Goal: Task Accomplishment & Management: Manage account settings

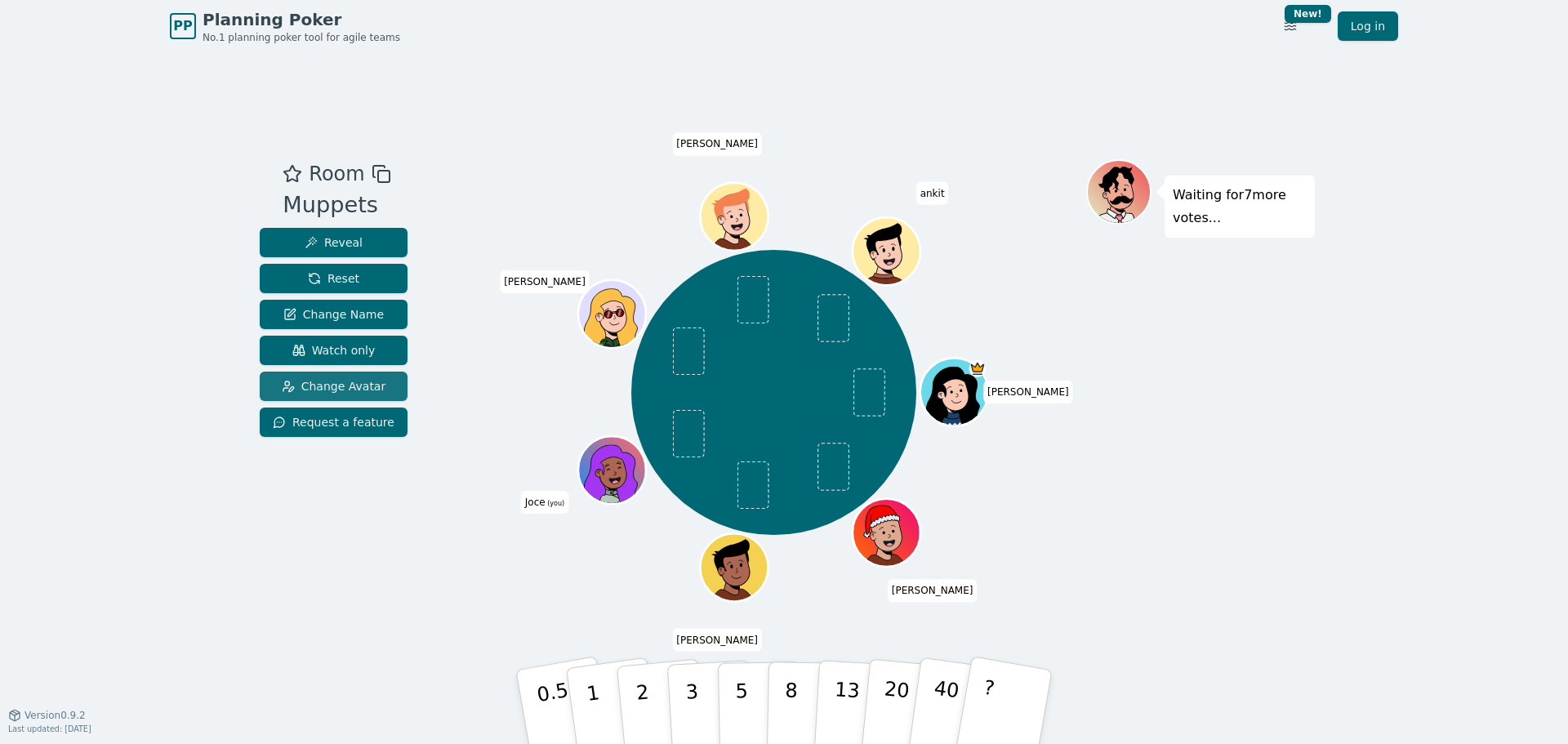
click at [365, 386] on span "Change Avatar" at bounding box center [334, 386] width 104 height 16
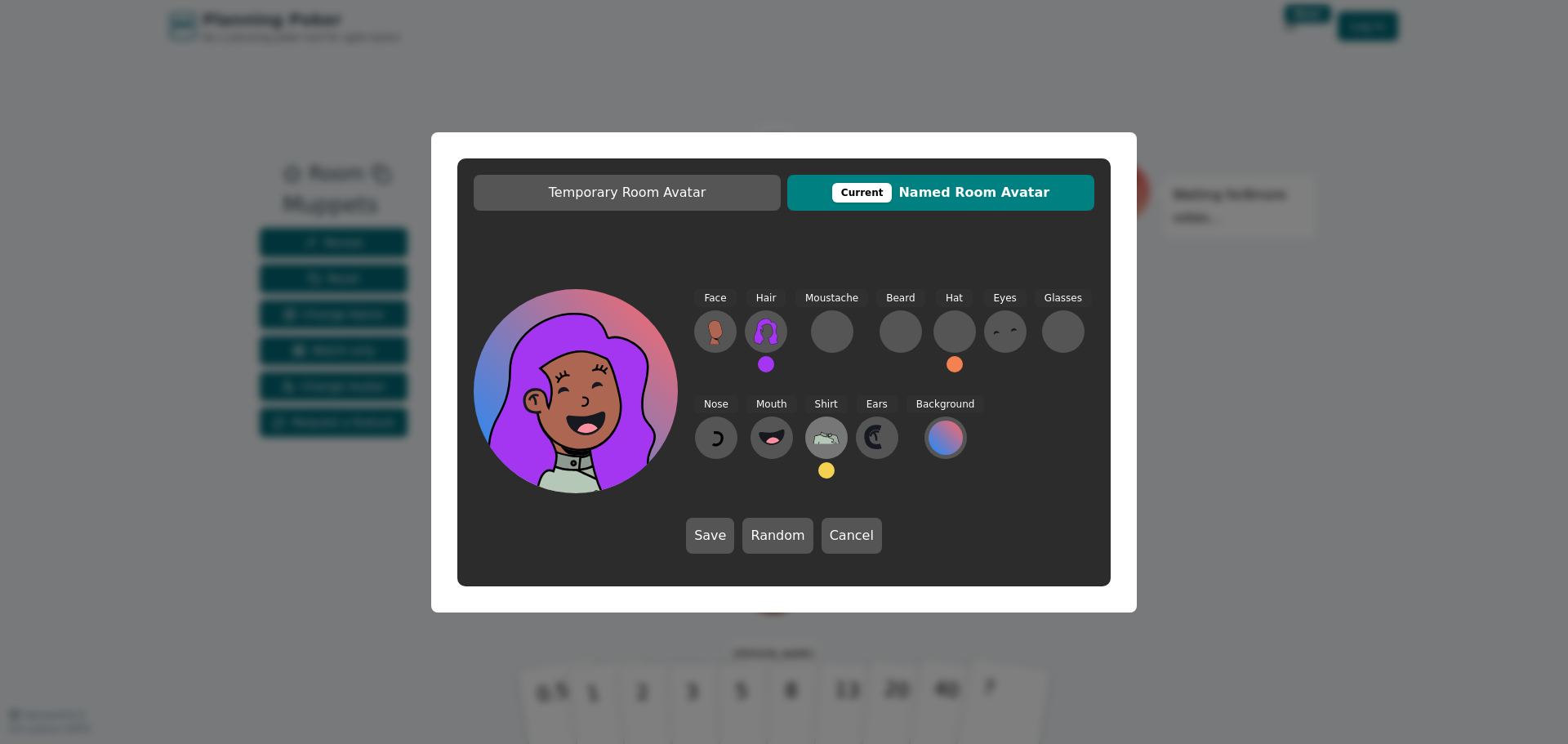
click at [822, 441] on icon at bounding box center [827, 438] width 27 height 12
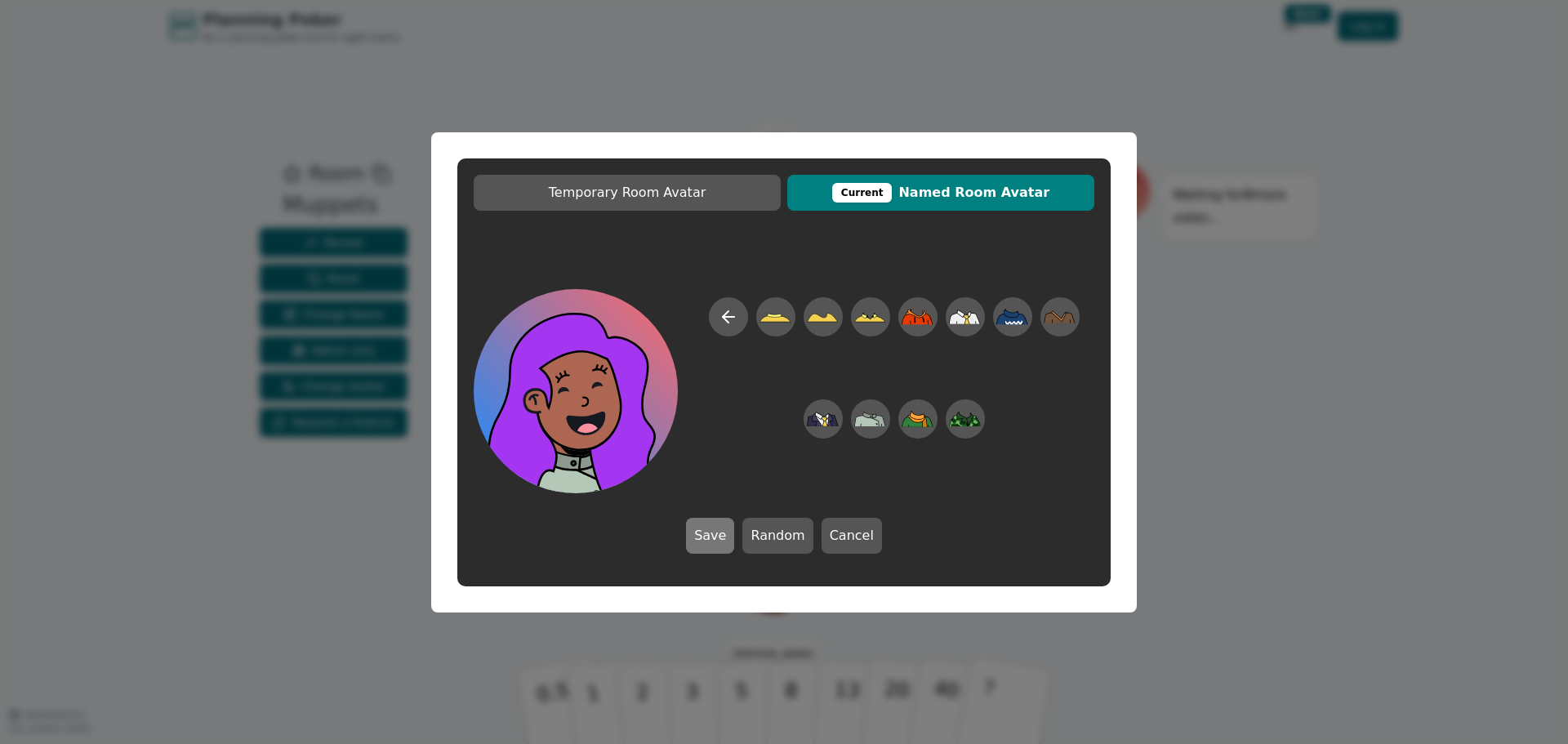
click at [717, 536] on button "Save" at bounding box center [710, 536] width 48 height 36
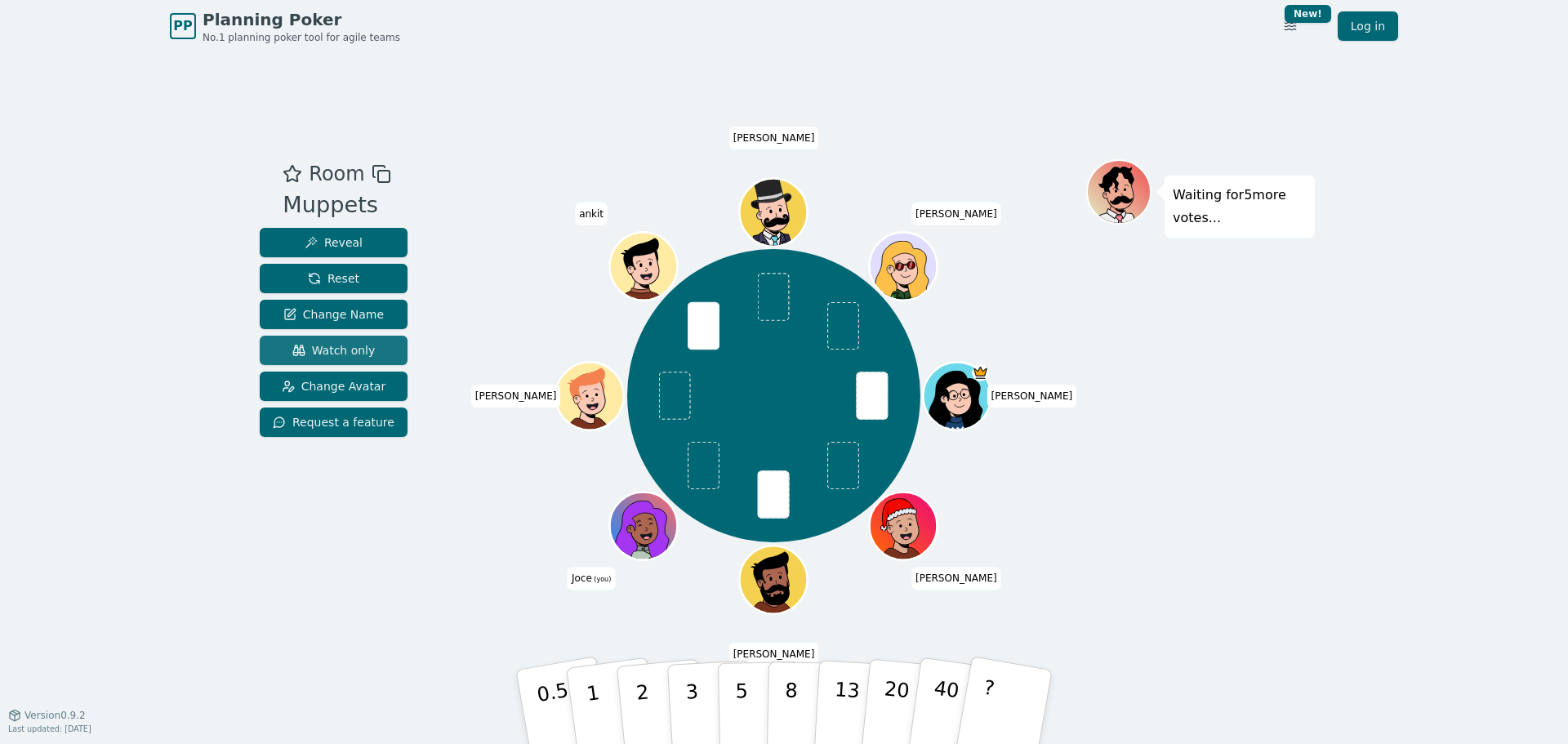
click at [371, 343] on button "Watch only" at bounding box center [333, 351] width 148 height 29
